Goal: Navigation & Orientation: Find specific page/section

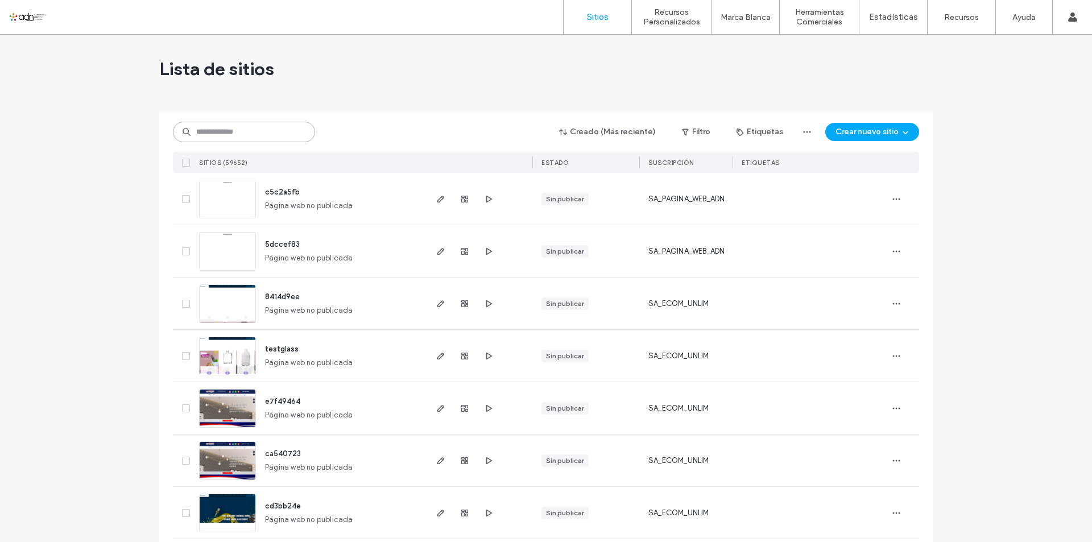
click at [220, 135] on input at bounding box center [244, 132] width 142 height 20
paste input "**********"
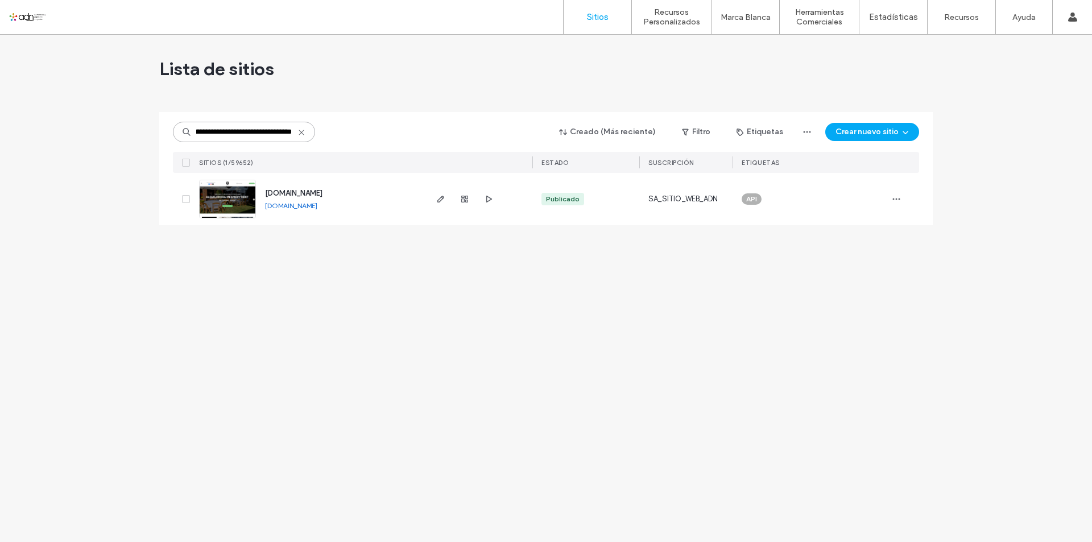
type input "**********"
click at [298, 191] on span "www.alquiladoramesmery.com" at bounding box center [293, 193] width 57 height 9
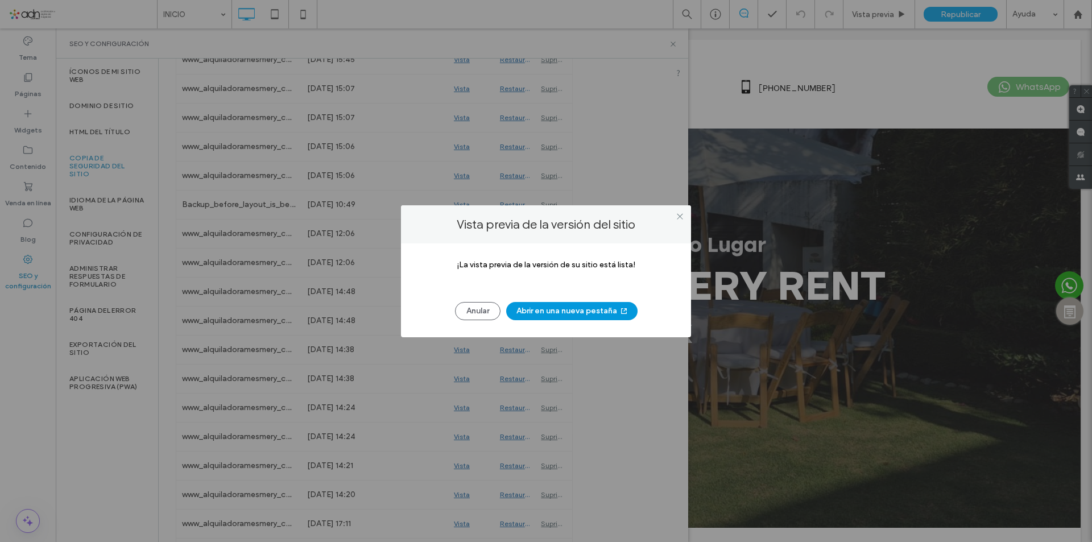
click at [560, 315] on button "Abrir en una nueva pestaña" at bounding box center [571, 311] width 131 height 18
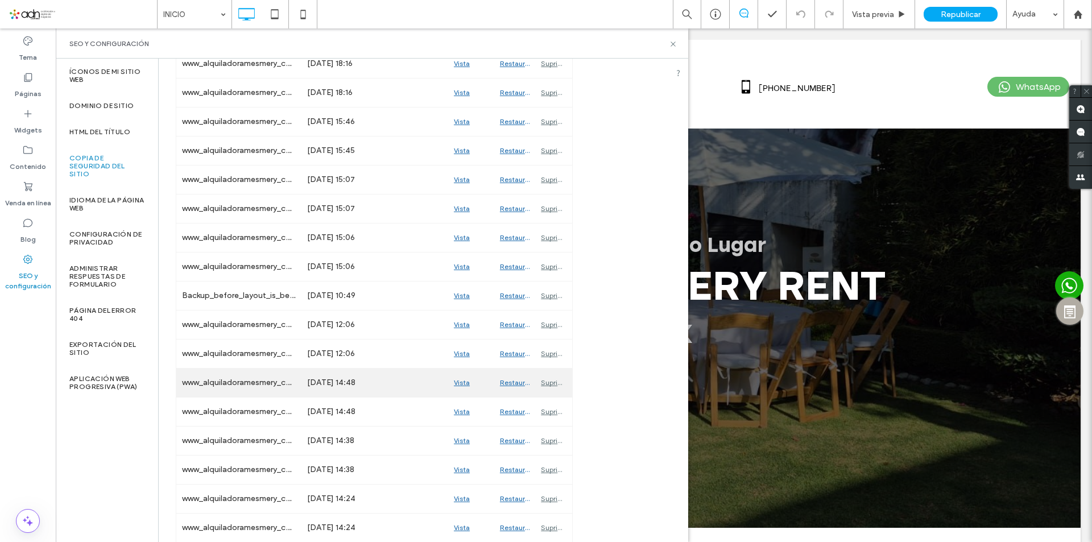
scroll to position [284, 0]
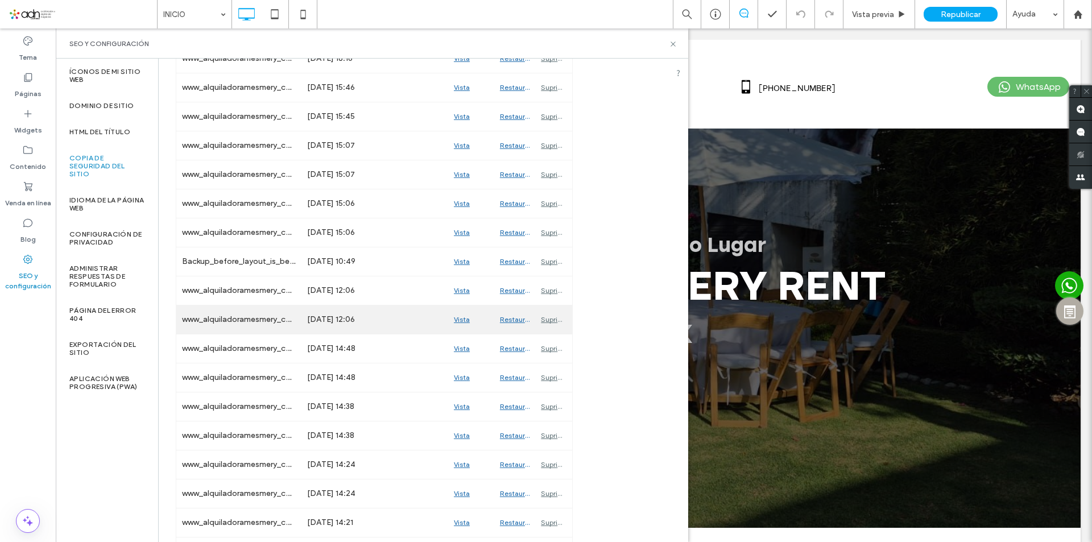
click at [463, 319] on div "Vista previa" at bounding box center [471, 320] width 46 height 28
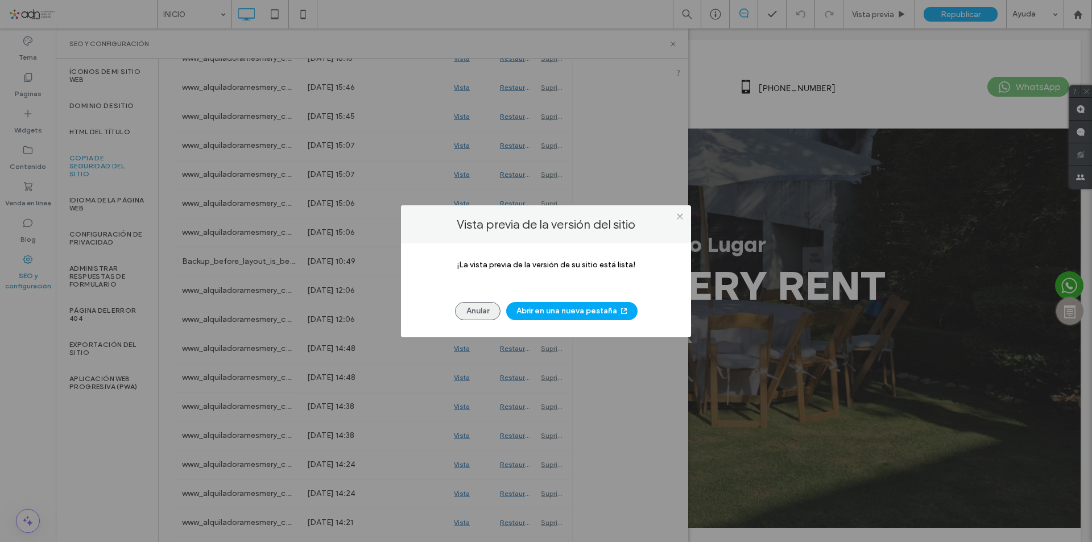
click at [468, 313] on button "Anular" at bounding box center [478, 311] width 46 height 18
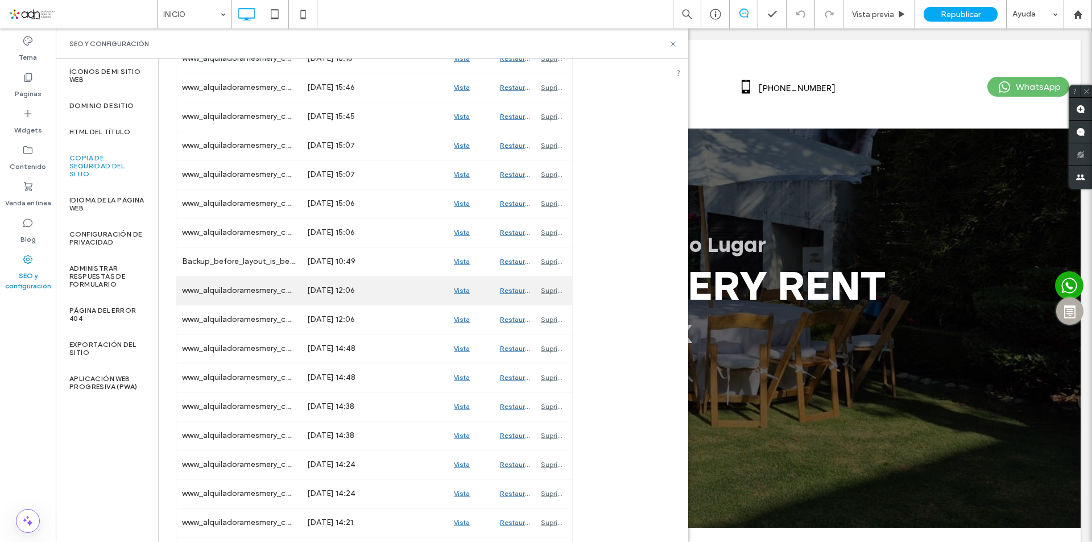
click at [469, 292] on div "Vista previa" at bounding box center [471, 290] width 46 height 28
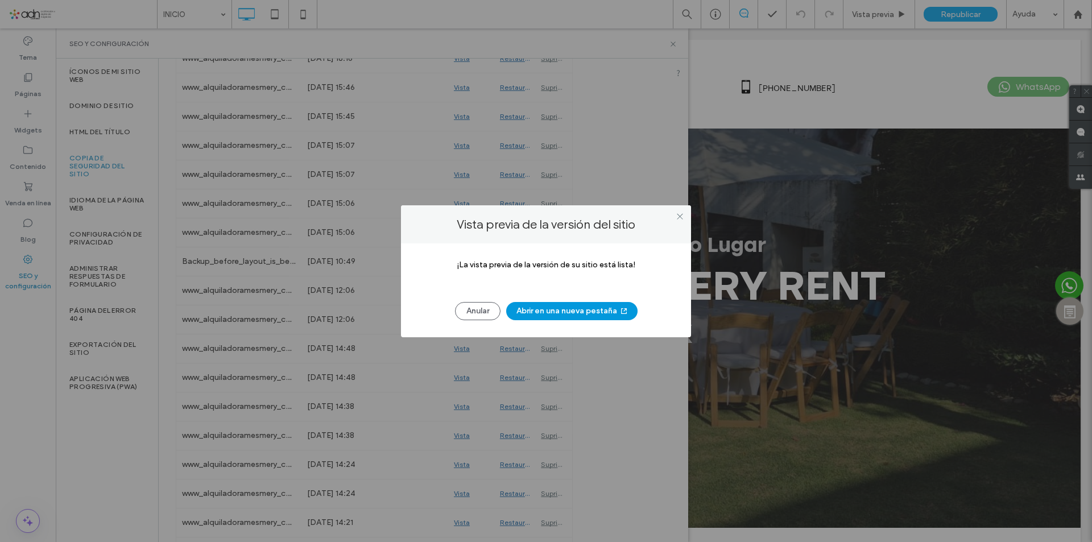
click at [539, 312] on button "Abrir en una nueva pestaña" at bounding box center [571, 311] width 131 height 18
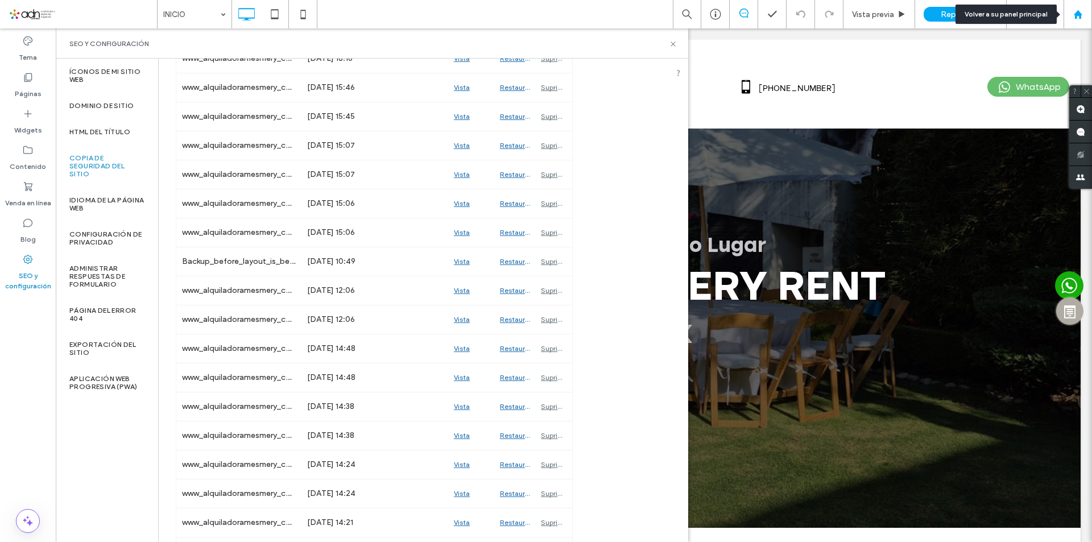
click at [1080, 7] on div at bounding box center [1078, 14] width 28 height 28
